Goal: Information Seeking & Learning: Learn about a topic

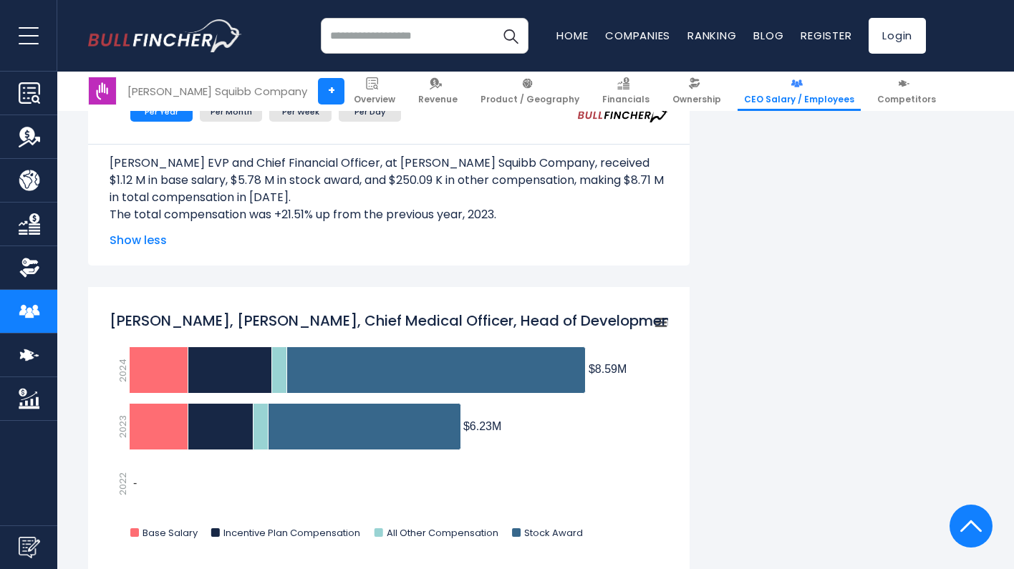
scroll to position [1160, 0]
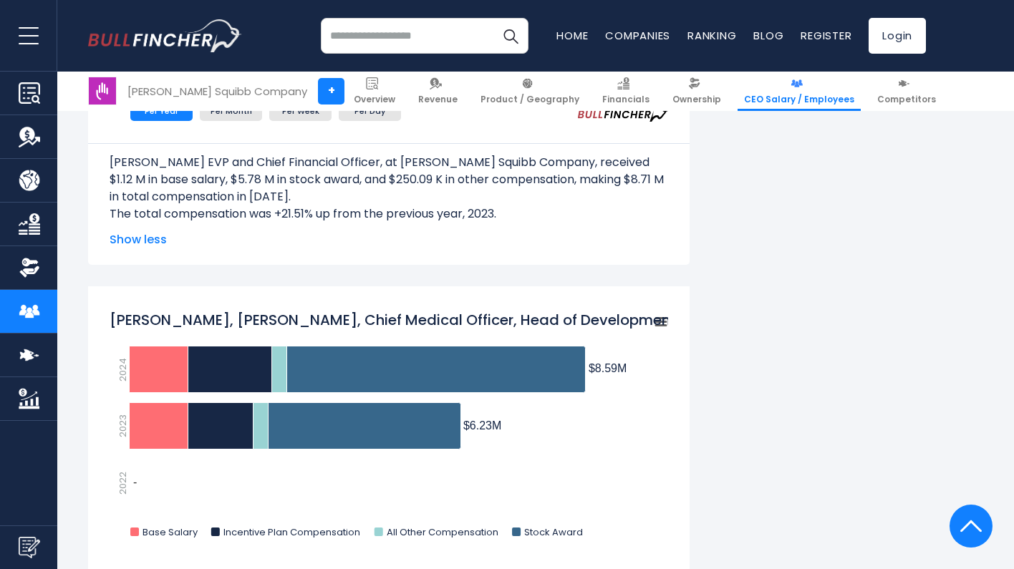
drag, startPoint x: 119, startPoint y: 321, endPoint x: 185, endPoint y: 315, distance: 66.2
click at [185, 315] on tspan "[PERSON_NAME], [PERSON_NAME], Chief Medical Officer, Head of Development" at bounding box center [393, 320] width 566 height 20
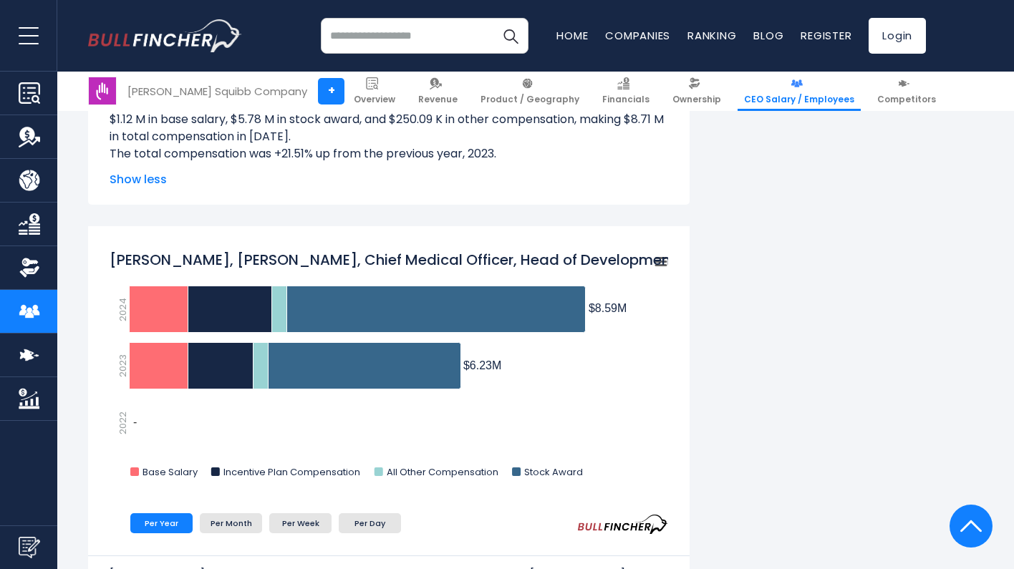
scroll to position [1221, 0]
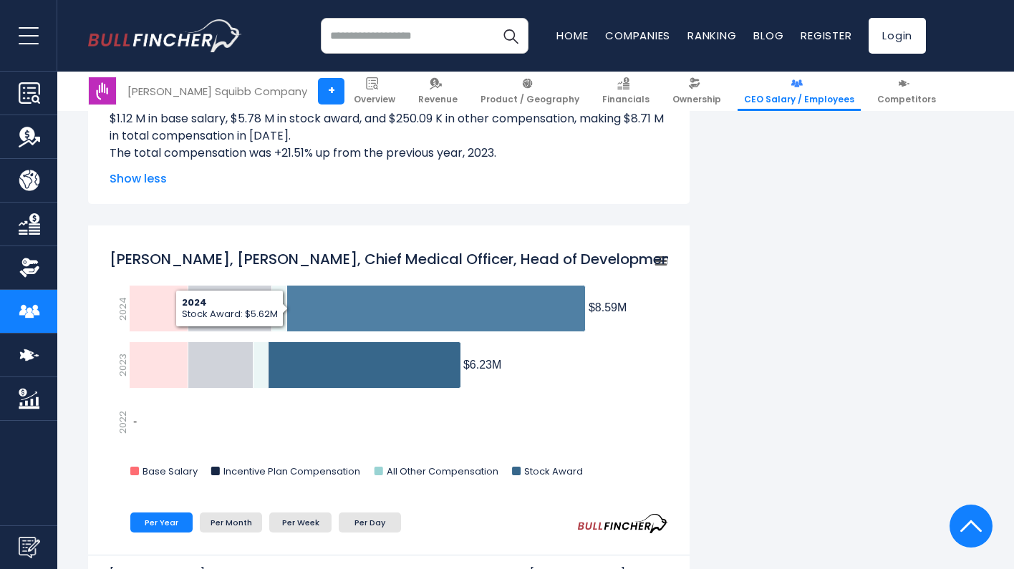
click at [306, 316] on icon "Samit Hirawat, M.D. EVP, Chief Medical Officer, Head of Development" at bounding box center [436, 309] width 299 height 47
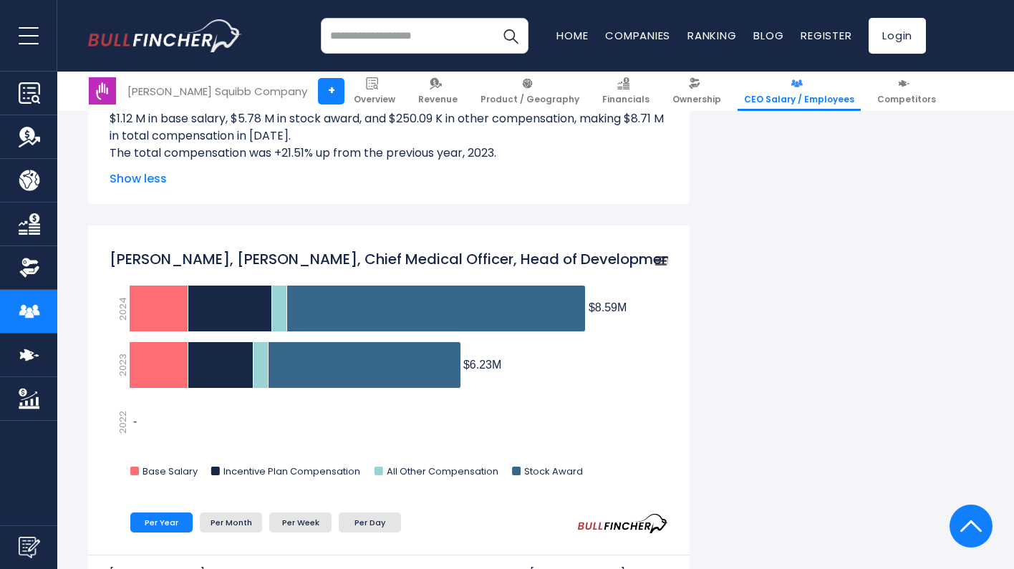
click at [543, 248] on rect "Samit Hirawat, M.D. EVP, Chief Medical Officer, Head of Development" at bounding box center [389, 367] width 558 height 251
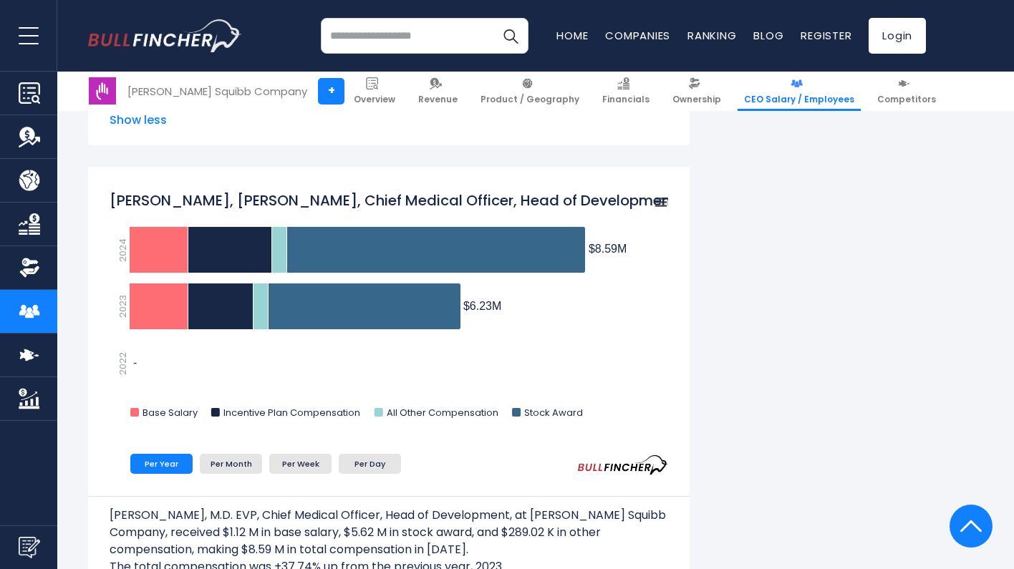
scroll to position [1282, 0]
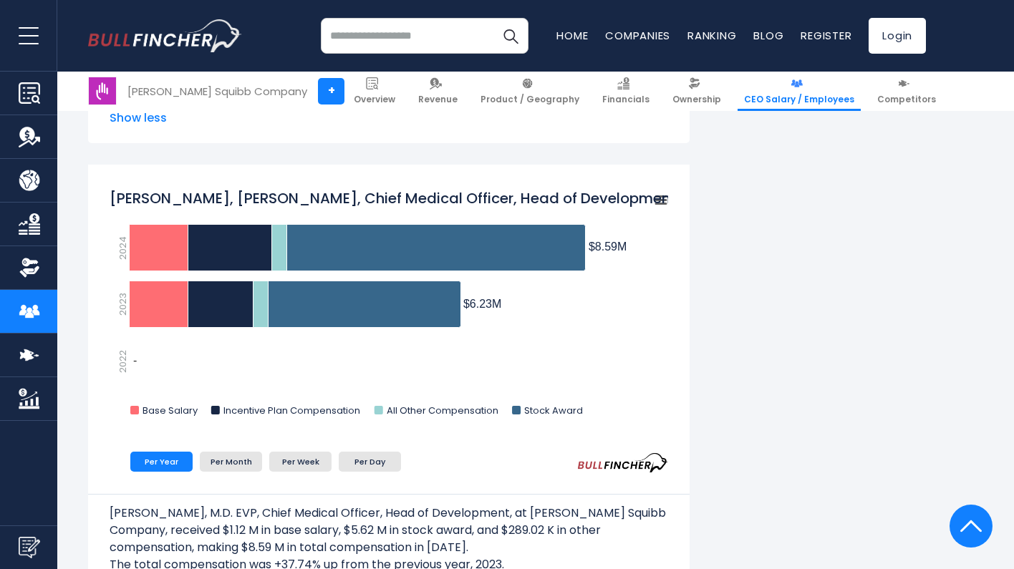
click at [128, 203] on tspan "[PERSON_NAME], [PERSON_NAME], Chief Medical Officer, Head of Development" at bounding box center [393, 198] width 566 height 20
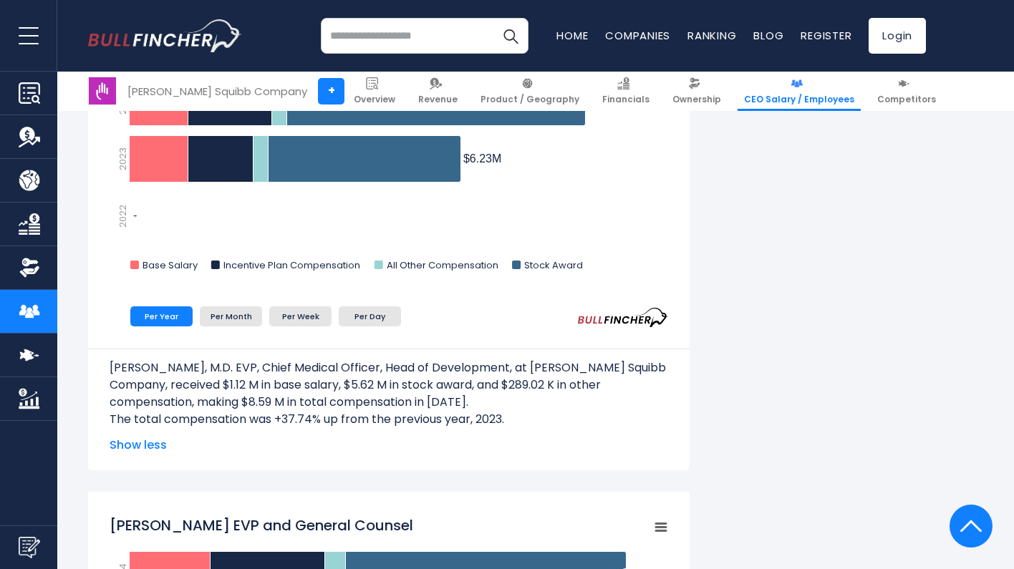
scroll to position [1430, 0]
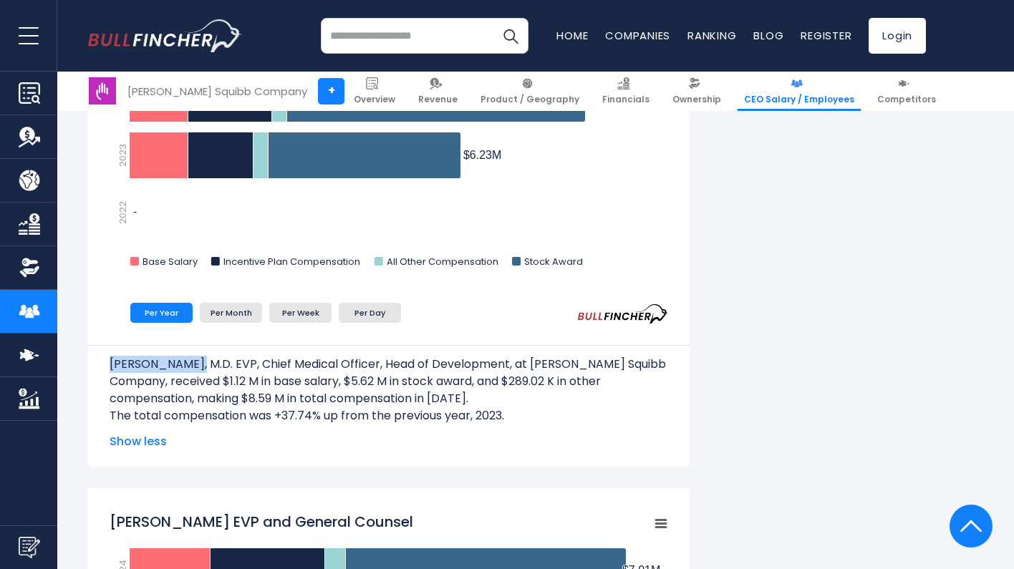
drag, startPoint x: 112, startPoint y: 372, endPoint x: 192, endPoint y: 362, distance: 80.1
click at [192, 362] on p "[PERSON_NAME], M.D. EVP, Chief Medical Officer, Head of Development, at [PERSON…" at bounding box center [389, 382] width 558 height 52
click at [122, 366] on p "[PERSON_NAME], M.D. EVP, Chief Medical Officer, Head of Development, at [PERSON…" at bounding box center [389, 382] width 558 height 52
